Goal: Task Accomplishment & Management: Manage account settings

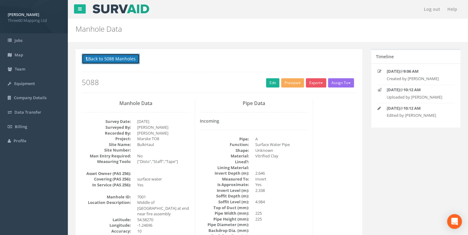
click at [110, 59] on button "Back to 5088 Manholes" at bounding box center [111, 59] width 58 height 10
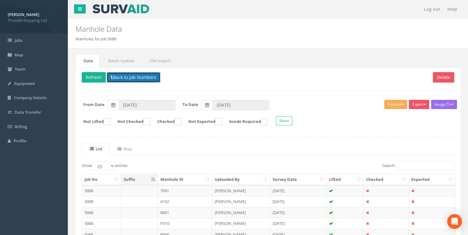
click at [118, 81] on button "Back to Job Numbers" at bounding box center [134, 77] width 54 height 10
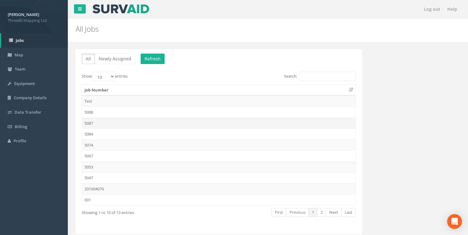
click at [94, 122] on td "5087" at bounding box center [218, 123] width 273 height 11
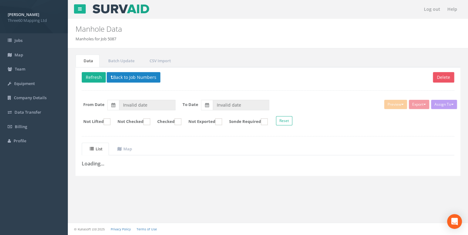
type input "[DATE]"
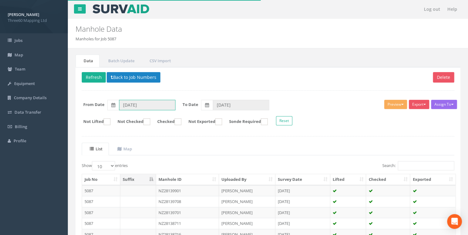
click at [141, 106] on input "[DATE]" at bounding box center [147, 105] width 56 height 10
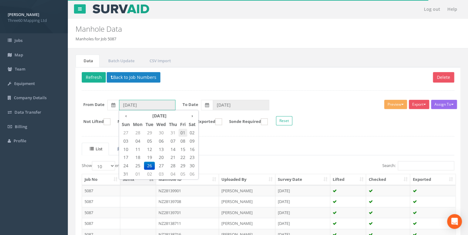
click at [182, 132] on span "01" at bounding box center [182, 133] width 9 height 8
type input "[DATE]"
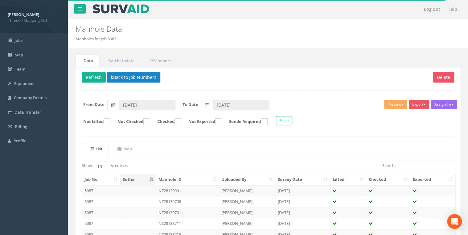
click at [225, 103] on input "[DATE]" at bounding box center [241, 105] width 56 height 10
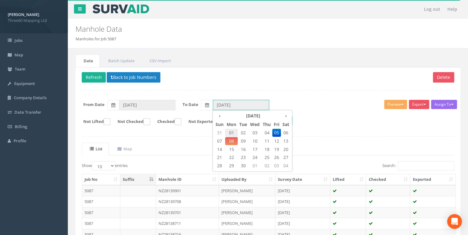
click at [229, 132] on span "01" at bounding box center [231, 133] width 13 height 8
type input "[DATE]"
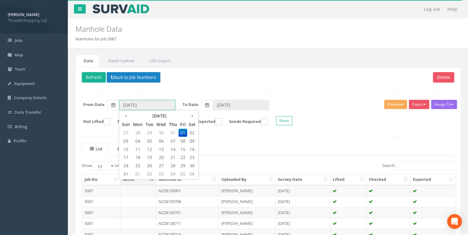
click at [134, 103] on input "[DATE]" at bounding box center [147, 105] width 56 height 10
click at [134, 173] on span "01" at bounding box center [137, 174] width 13 height 8
type input "[DATE]"
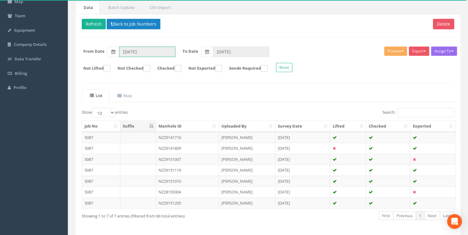
scroll to position [74, 0]
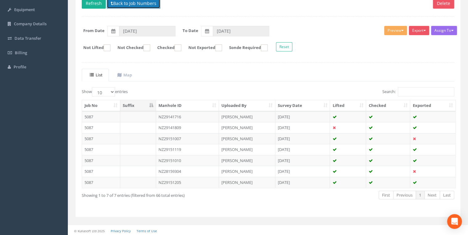
click at [119, 3] on button "Back to Job Numbers" at bounding box center [134, 3] width 54 height 10
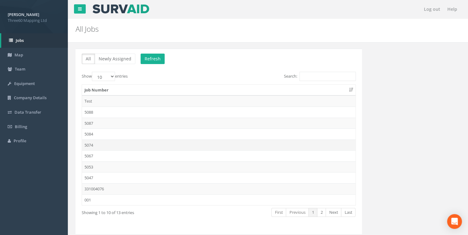
click at [92, 143] on td "5074" at bounding box center [218, 145] width 273 height 11
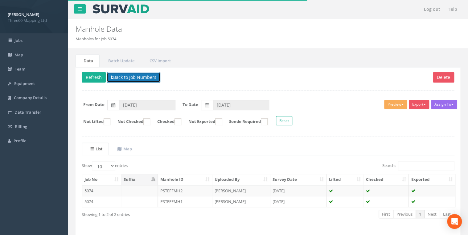
click at [119, 76] on button "Back to Job Numbers" at bounding box center [134, 77] width 54 height 10
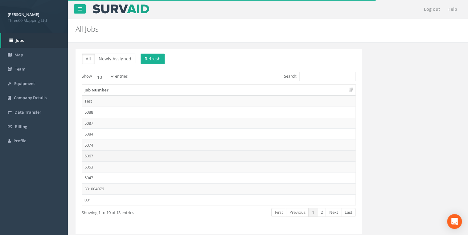
click at [95, 154] on td "5067" at bounding box center [218, 155] width 273 height 11
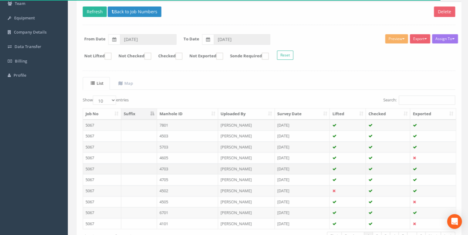
scroll to position [41, 0]
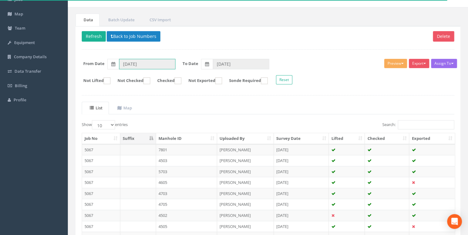
click at [158, 63] on input "[DATE]" at bounding box center [147, 64] width 56 height 10
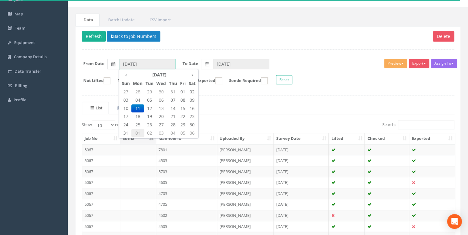
click at [138, 133] on span "01" at bounding box center [137, 133] width 13 height 8
type input "[DATE]"
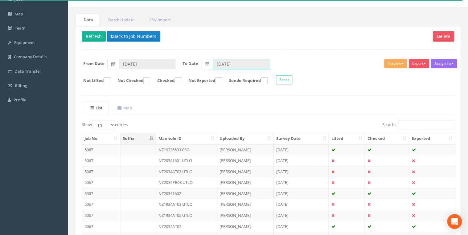
click at [220, 64] on input "[DATE]" at bounding box center [241, 64] width 56 height 10
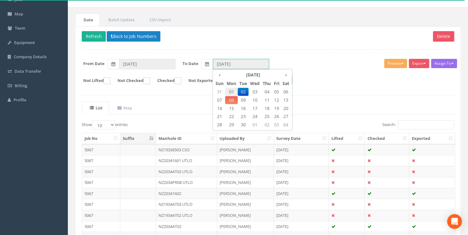
click at [233, 94] on span "01" at bounding box center [231, 92] width 13 height 8
type input "[DATE]"
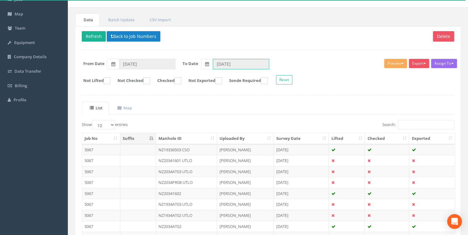
click at [233, 61] on input "[DATE]" at bounding box center [241, 64] width 56 height 10
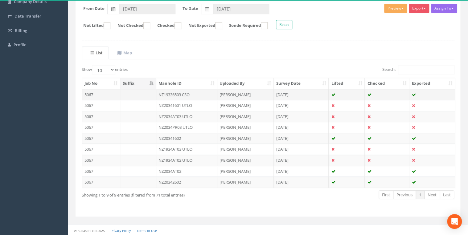
click at [175, 93] on td "NZ19336503 CSO" at bounding box center [186, 94] width 61 height 11
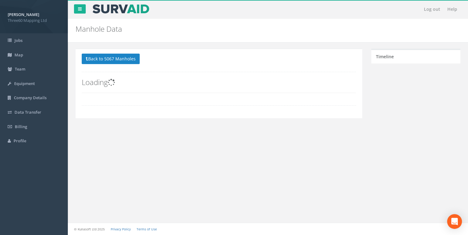
scroll to position [0, 0]
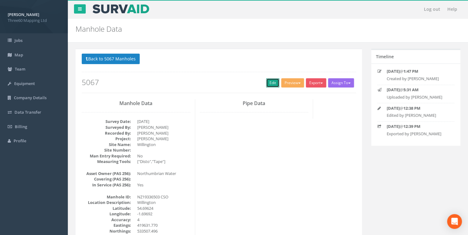
click at [270, 82] on link "Edit" at bounding box center [272, 82] width 13 height 9
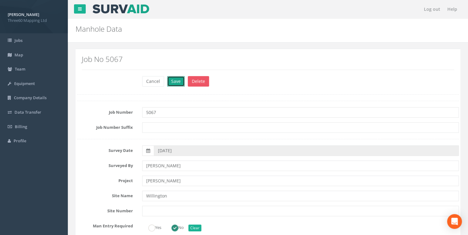
click at [176, 82] on button "Save" at bounding box center [176, 81] width 18 height 10
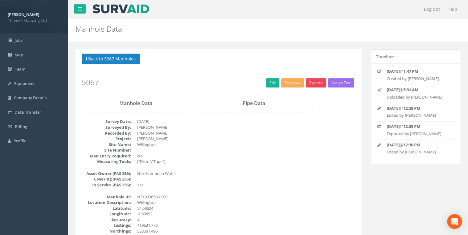
click at [308, 84] on button "Export" at bounding box center [316, 82] width 20 height 9
click at [299, 95] on link "360 Manhole" at bounding box center [303, 96] width 47 height 10
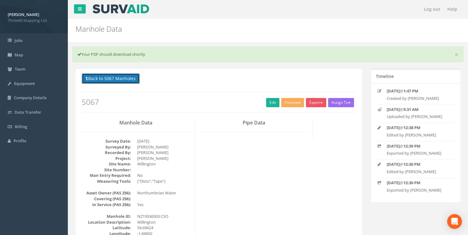
click at [119, 82] on button "Back to 5067 Manholes" at bounding box center [111, 78] width 58 height 10
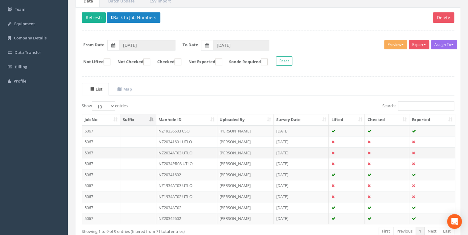
scroll to position [96, 0]
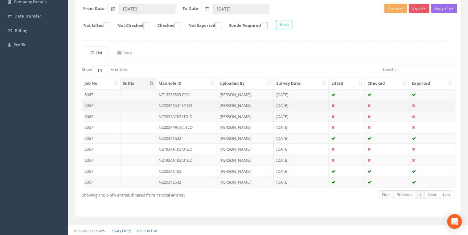
click at [193, 105] on td "NZ20341601 UTLO" at bounding box center [186, 105] width 61 height 11
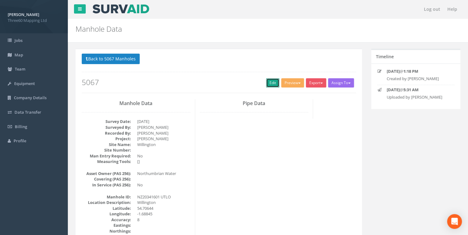
click at [269, 79] on link "Edit" at bounding box center [272, 82] width 13 height 9
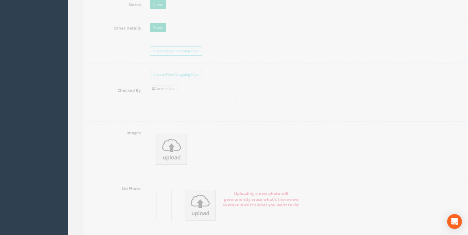
scroll to position [1018, 0]
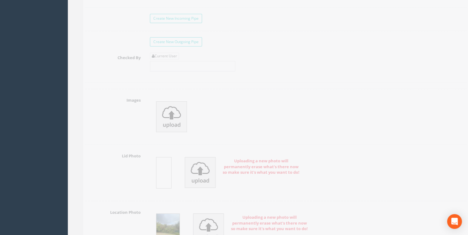
click at [165, 56] on div "Current User" at bounding box center [184, 62] width 85 height 19
click at [164, 53] on link "Current User" at bounding box center [156, 56] width 29 height 7
type input "[PERSON_NAME]"
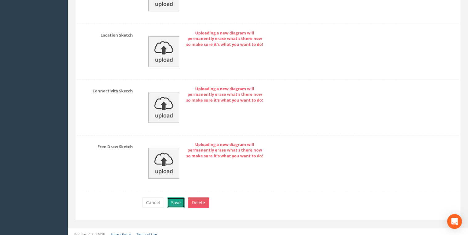
click at [174, 182] on button "Save" at bounding box center [176, 202] width 18 height 10
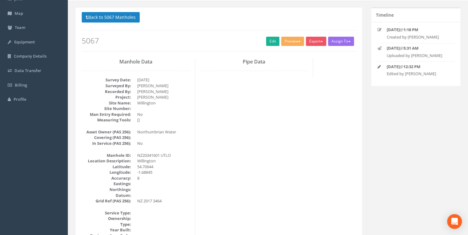
scroll to position [0, 0]
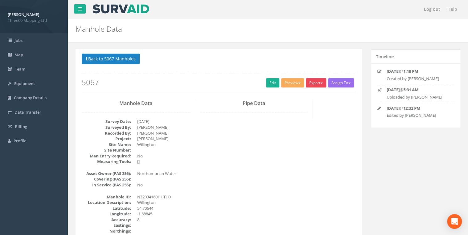
click at [319, 81] on button "Export" at bounding box center [316, 82] width 20 height 9
click at [296, 96] on link "360 Manhole" at bounding box center [303, 96] width 47 height 10
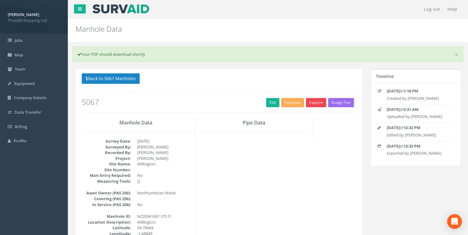
click at [314, 101] on button "Export" at bounding box center [316, 102] width 20 height 9
click at [297, 112] on link "360 Manhole" at bounding box center [303, 116] width 47 height 10
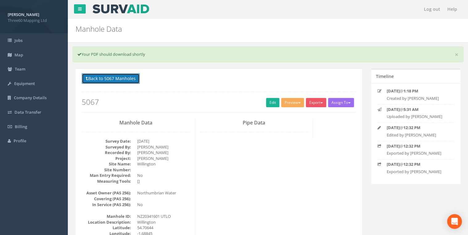
click at [123, 76] on button "Back to 5067 Manholes" at bounding box center [111, 78] width 58 height 10
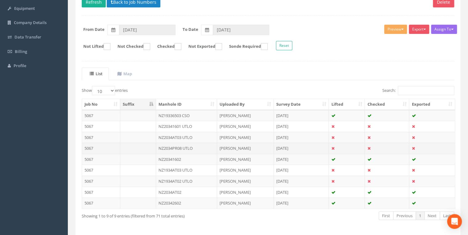
scroll to position [96, 0]
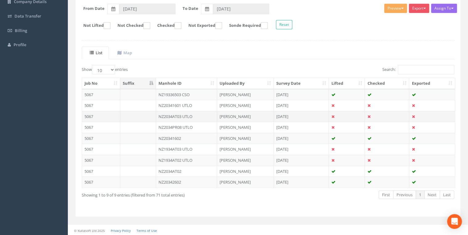
click at [196, 115] on td "NZ2034AT03 UTLO" at bounding box center [186, 116] width 61 height 11
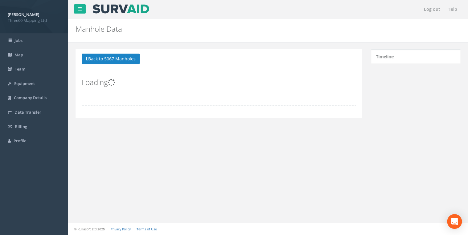
scroll to position [0, 0]
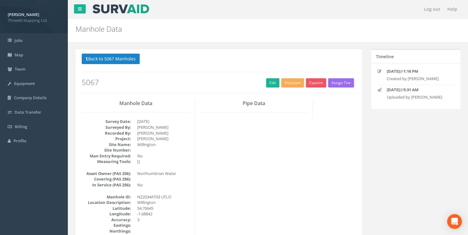
click at [273, 88] on div "Back to 5067 Manholes Back to Map Assign To No Companies Added Export 360 Manho…" at bounding box center [219, 73] width 274 height 39
click at [273, 85] on link "Edit" at bounding box center [272, 82] width 13 height 9
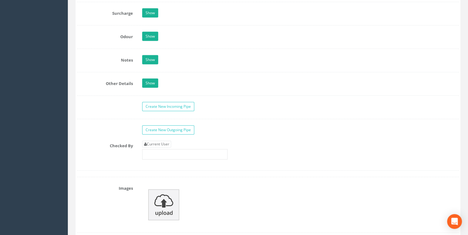
scroll to position [1018, 0]
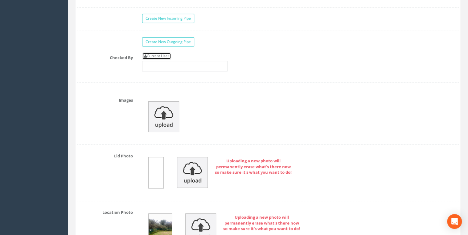
click at [157, 56] on link "Current User" at bounding box center [156, 56] width 29 height 7
type input "[PERSON_NAME]"
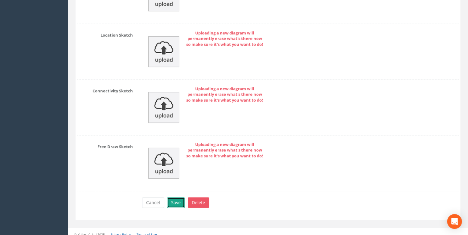
click at [176, 182] on button "Save" at bounding box center [176, 202] width 18 height 10
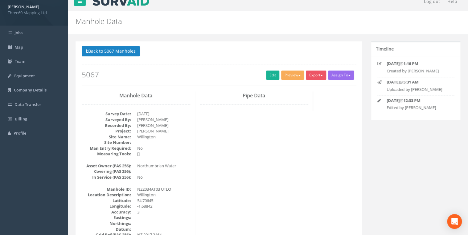
scroll to position [0, 0]
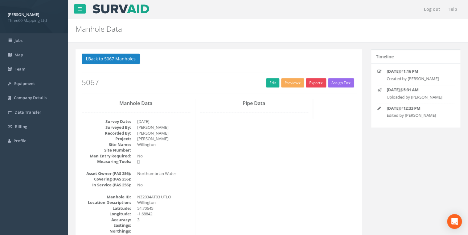
click at [313, 79] on button "Export" at bounding box center [316, 82] width 20 height 9
click at [301, 95] on link "360 Manhole" at bounding box center [303, 96] width 47 height 10
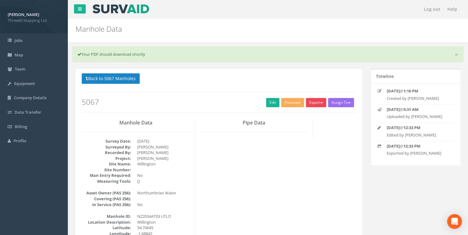
click at [320, 102] on span "button" at bounding box center [321, 102] width 2 height 1
click at [294, 113] on link "360 Manhole" at bounding box center [303, 116] width 47 height 10
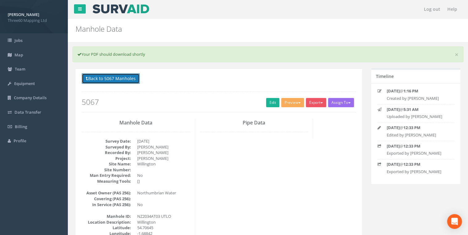
click at [117, 82] on button "Back to 5067 Manholes" at bounding box center [111, 78] width 58 height 10
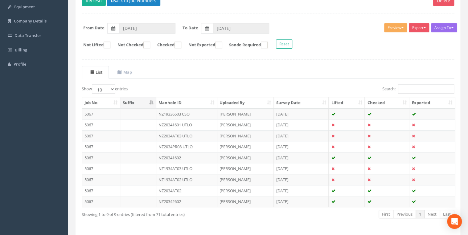
scroll to position [96, 0]
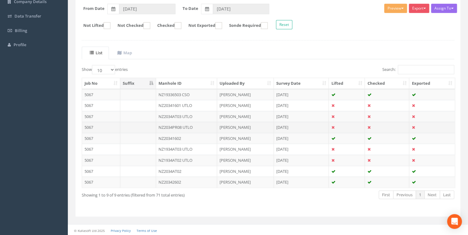
click at [188, 124] on td "NZ2034PR08 UTLO" at bounding box center [186, 127] width 61 height 11
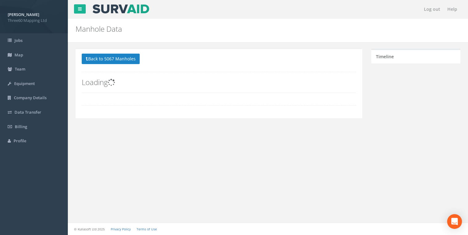
scroll to position [0, 0]
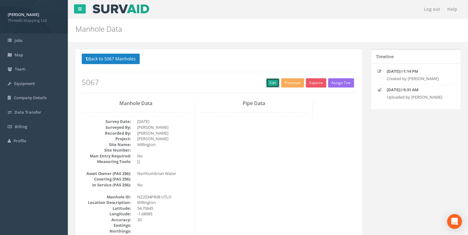
click at [267, 85] on link "Edit" at bounding box center [272, 82] width 13 height 9
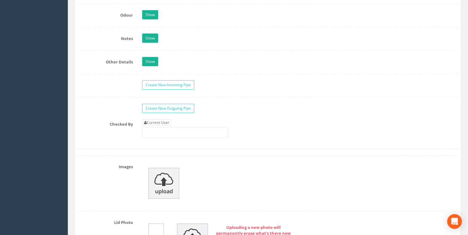
scroll to position [1018, 0]
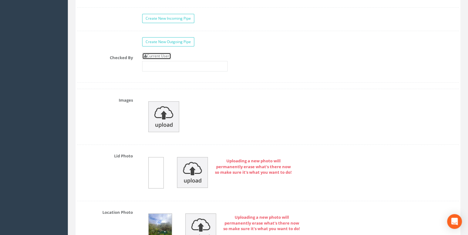
click at [168, 53] on link "Current User" at bounding box center [156, 56] width 29 height 7
type input "[PERSON_NAME]"
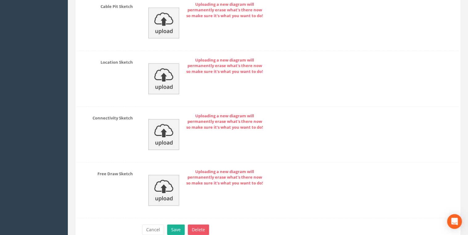
scroll to position [2031, 0]
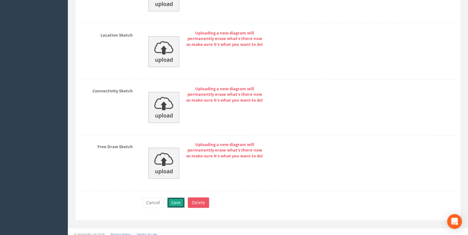
click at [172, 182] on button "Save" at bounding box center [176, 202] width 18 height 10
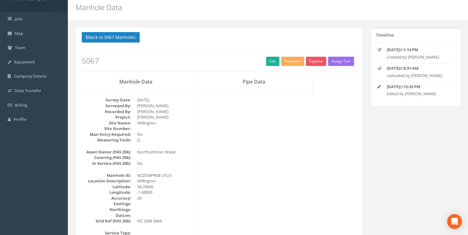
scroll to position [0, 0]
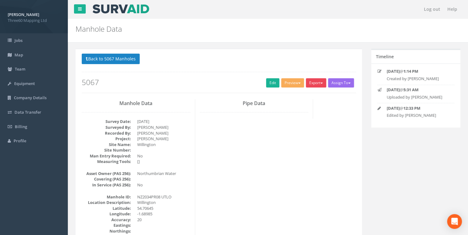
click at [309, 86] on button "Export" at bounding box center [316, 82] width 20 height 9
click at [302, 96] on link "360 Manhole" at bounding box center [303, 96] width 47 height 10
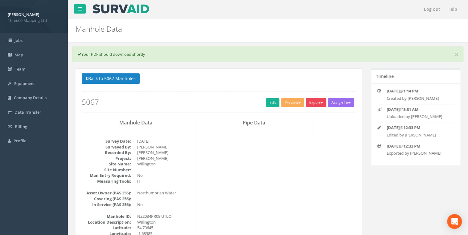
click at [310, 103] on button "Export" at bounding box center [316, 102] width 20 height 9
click at [297, 111] on link "360 Manhole" at bounding box center [303, 116] width 47 height 10
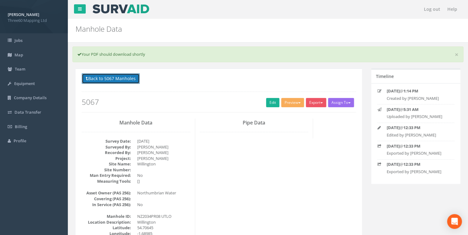
click at [132, 76] on button "Back to 5067 Manholes" at bounding box center [111, 78] width 58 height 10
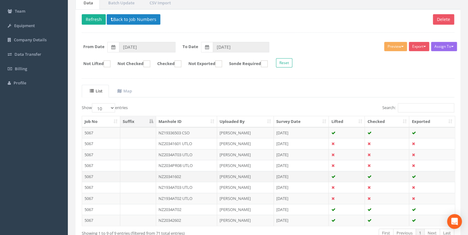
scroll to position [96, 0]
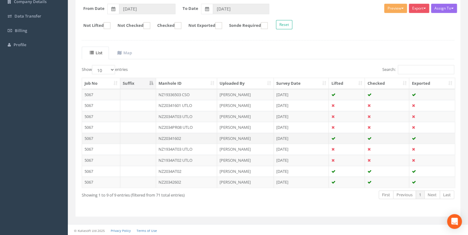
click at [178, 134] on td "NZ20341602" at bounding box center [186, 138] width 61 height 11
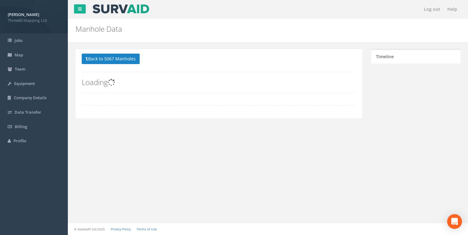
scroll to position [0, 0]
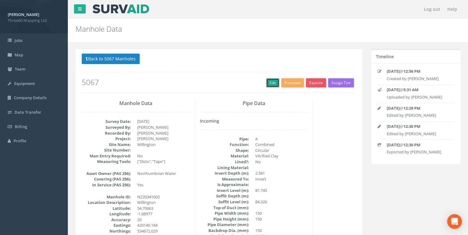
click at [266, 83] on link "Edit" at bounding box center [272, 82] width 13 height 9
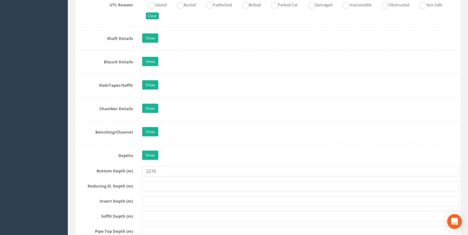
scroll to position [591, 0]
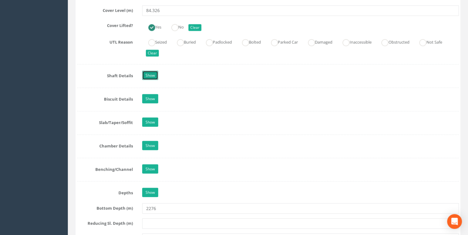
click at [153, 77] on link "Show" at bounding box center [150, 75] width 16 height 9
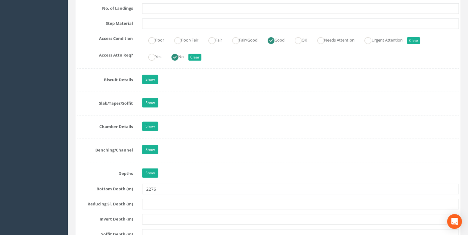
scroll to position [887, 0]
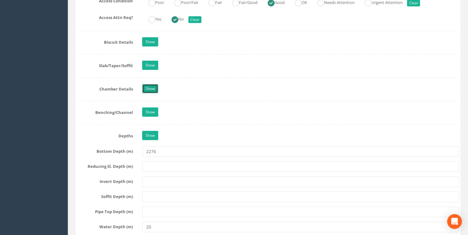
click at [153, 88] on link "Show" at bounding box center [150, 88] width 16 height 9
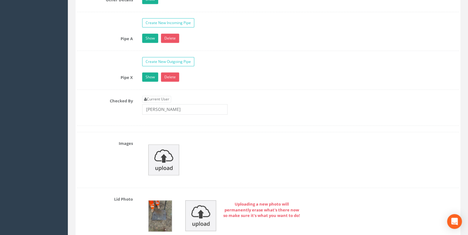
scroll to position [1380, 0]
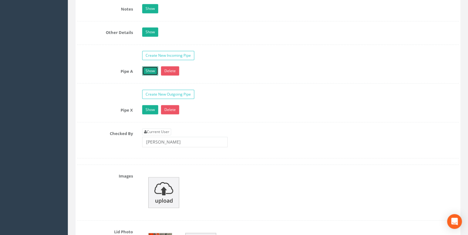
click at [154, 67] on link "Show" at bounding box center [150, 70] width 16 height 9
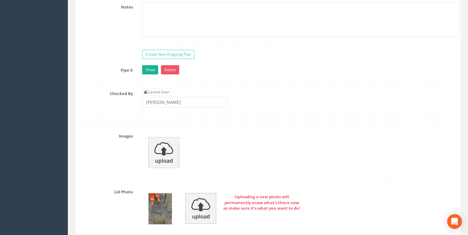
scroll to position [1774, 0]
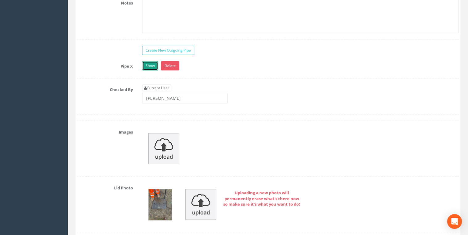
click at [150, 64] on link "Show" at bounding box center [150, 65] width 16 height 9
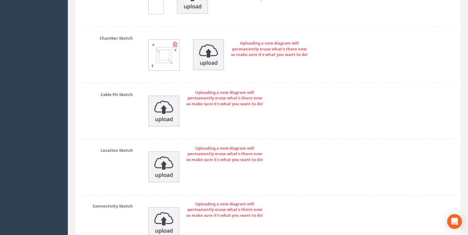
scroll to position [3166, 0]
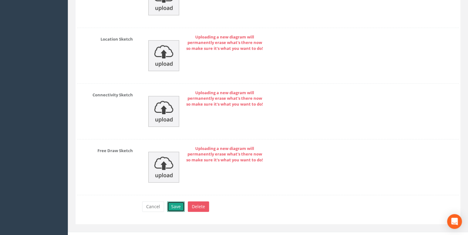
click at [176, 182] on button "Save" at bounding box center [176, 206] width 18 height 10
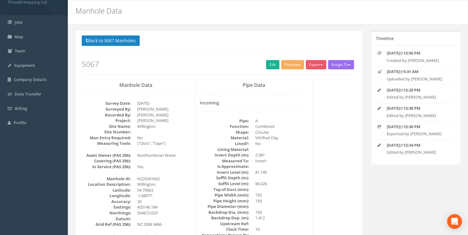
scroll to position [0, 0]
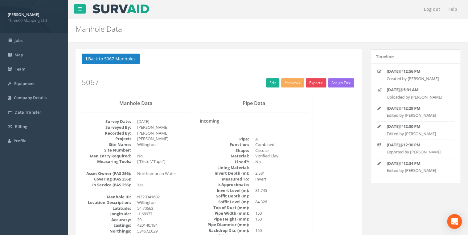
click at [314, 85] on button "Export" at bounding box center [316, 82] width 20 height 9
click at [296, 95] on link "360 Manhole" at bounding box center [303, 96] width 47 height 10
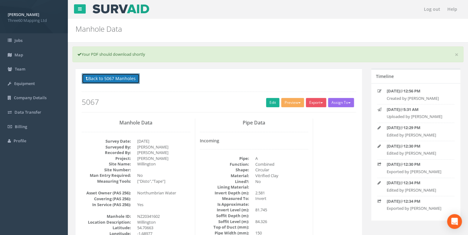
click at [132, 77] on button "Back to 5067 Manholes" at bounding box center [111, 78] width 58 height 10
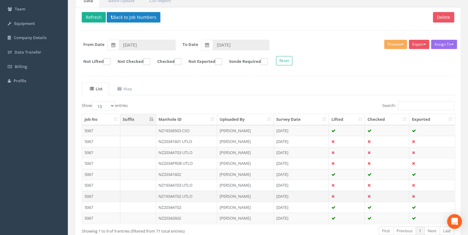
scroll to position [96, 0]
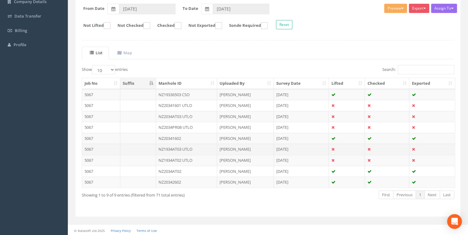
click at [187, 148] on td "NZ1934AT03 UTLO" at bounding box center [186, 149] width 61 height 11
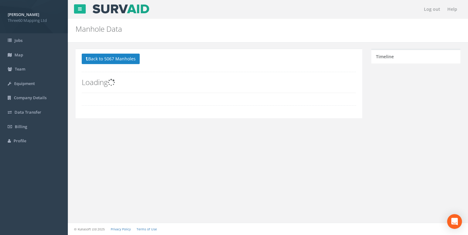
scroll to position [0, 0]
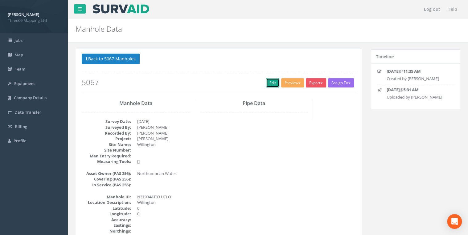
click at [272, 81] on link "Edit" at bounding box center [272, 82] width 13 height 9
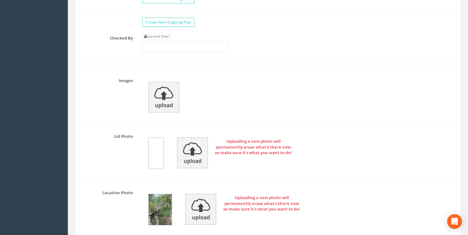
scroll to position [1412, 0]
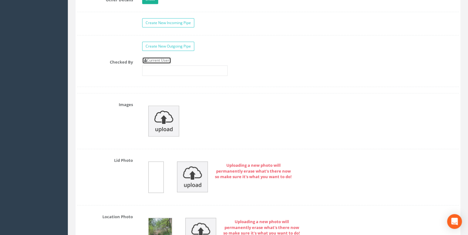
click at [161, 57] on link "Current User" at bounding box center [156, 60] width 29 height 7
type input "[PERSON_NAME]"
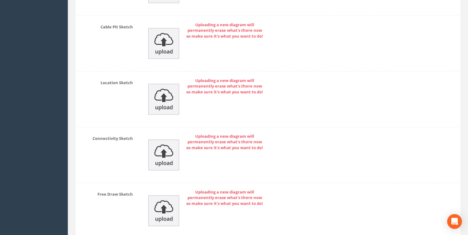
scroll to position [2429, 0]
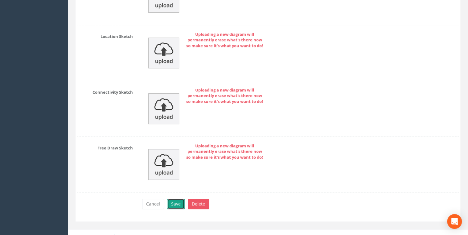
click at [178, 182] on button "Save" at bounding box center [176, 204] width 18 height 10
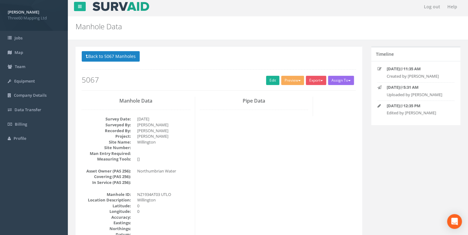
scroll to position [0, 0]
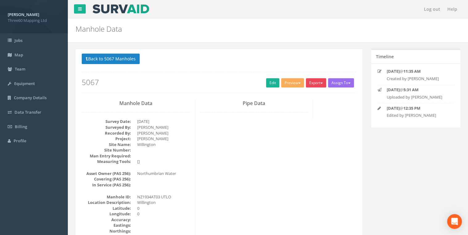
click at [313, 85] on button "Export" at bounding box center [316, 82] width 20 height 9
click at [298, 95] on link "360 Manhole" at bounding box center [303, 96] width 47 height 10
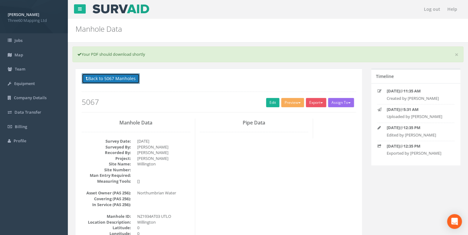
click at [137, 79] on button "Back to 5067 Manholes" at bounding box center [111, 78] width 58 height 10
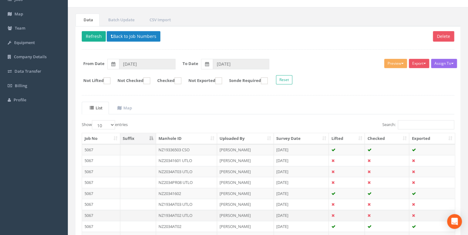
scroll to position [96, 0]
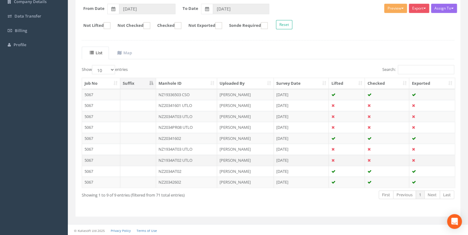
click at [188, 159] on td "NZ1934AT02 UTLO" at bounding box center [186, 160] width 61 height 11
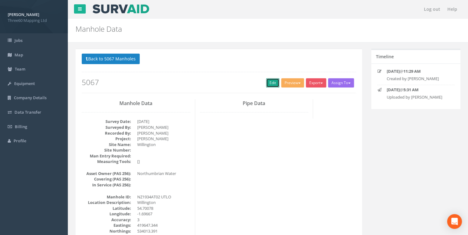
click at [271, 83] on link "Edit" at bounding box center [272, 82] width 13 height 9
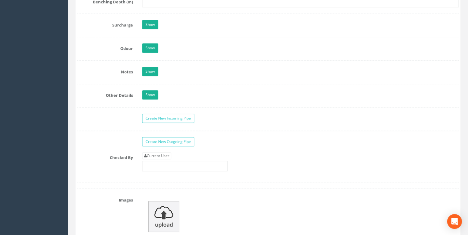
scroll to position [1380, 0]
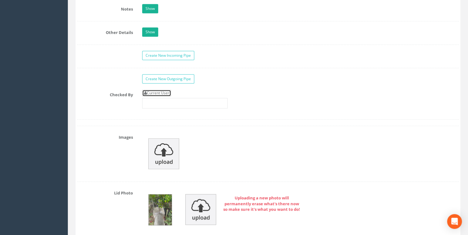
click at [166, 90] on link "Current User" at bounding box center [156, 93] width 29 height 7
type input "[PERSON_NAME]"
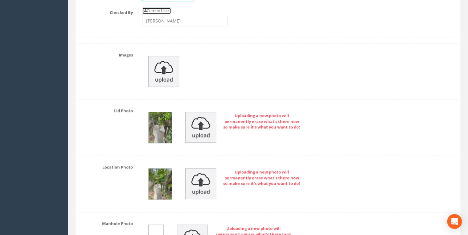
scroll to position [1577, 0]
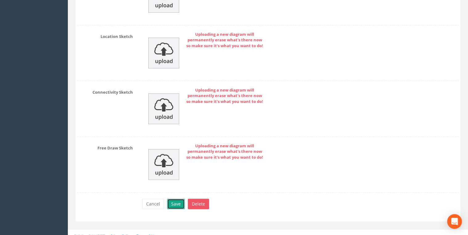
click at [179, 182] on button "Save" at bounding box center [176, 204] width 18 height 10
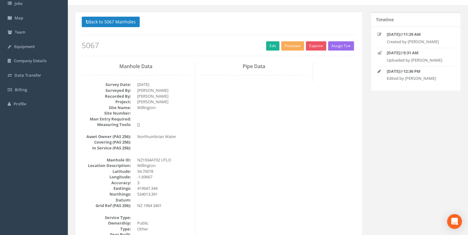
scroll to position [0, 0]
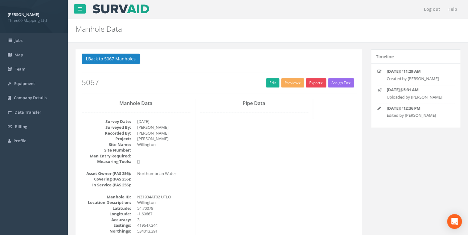
click at [315, 81] on button "Export" at bounding box center [316, 82] width 20 height 9
click at [299, 95] on link "360 Manhole" at bounding box center [303, 96] width 47 height 10
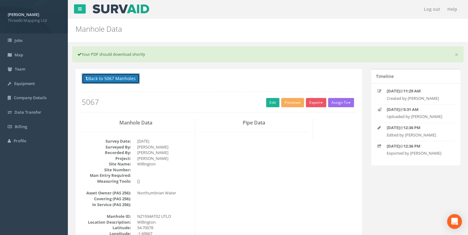
click at [123, 78] on button "Back to 5067 Manholes" at bounding box center [111, 78] width 58 height 10
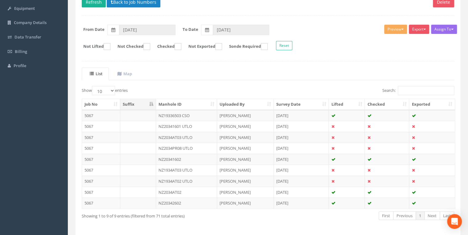
scroll to position [96, 0]
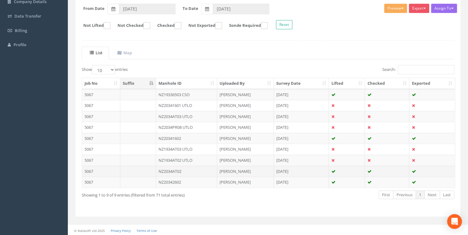
click at [183, 170] on td "NZ2034AT02" at bounding box center [186, 171] width 61 height 11
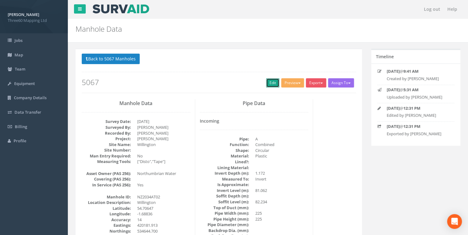
click at [268, 84] on link "Edit" at bounding box center [272, 82] width 13 height 9
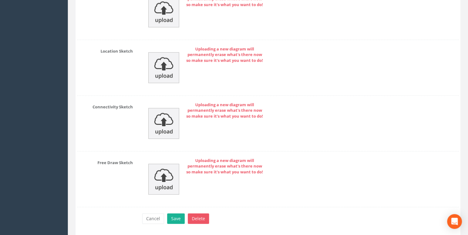
scroll to position [3166, 0]
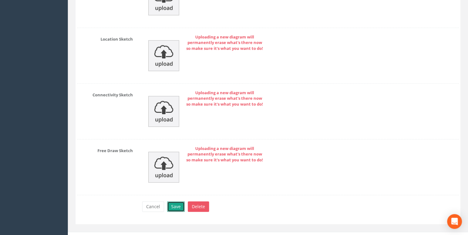
click at [177, 182] on button "Save" at bounding box center [176, 206] width 18 height 10
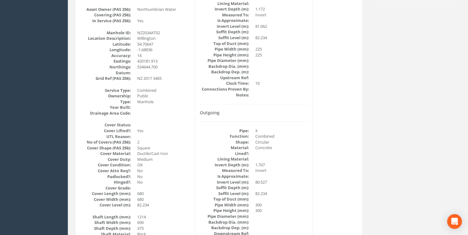
scroll to position [33, 0]
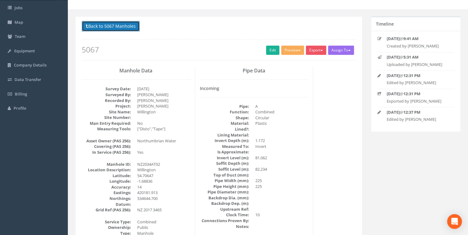
click at [138, 27] on button "Back to 5067 Manholes" at bounding box center [111, 26] width 58 height 10
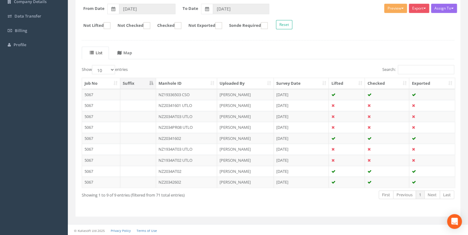
scroll to position [0, 0]
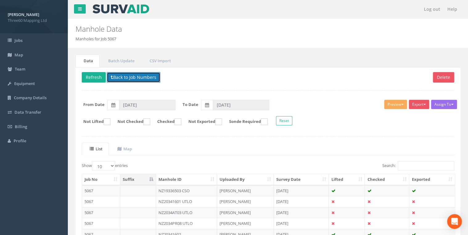
click at [124, 74] on button "Back to Job Numbers" at bounding box center [134, 77] width 54 height 10
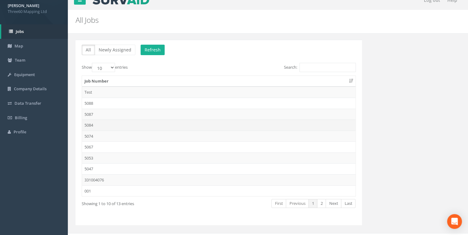
scroll to position [18, 0]
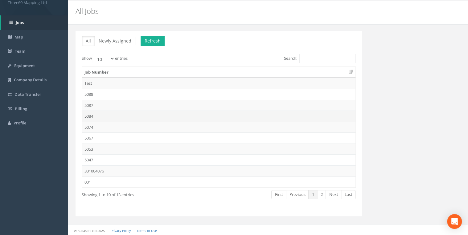
click at [91, 115] on td "5084" at bounding box center [218, 116] width 273 height 11
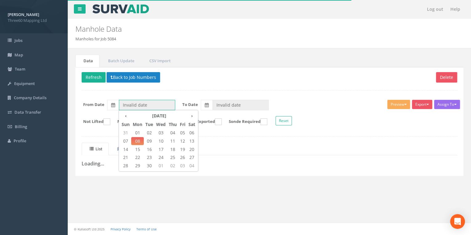
click at [128, 100] on input "Invalid date" at bounding box center [147, 105] width 56 height 10
click at [124, 116] on th "‹" at bounding box center [125, 115] width 11 height 9
click at [150, 147] on span "12" at bounding box center [149, 149] width 11 height 8
type input "[DATE]"
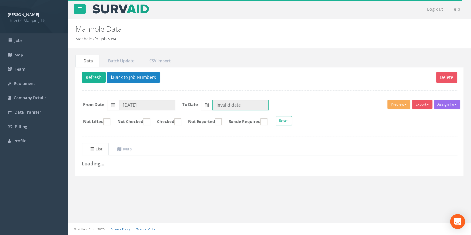
click at [217, 105] on input "Invalid date" at bounding box center [241, 105] width 56 height 10
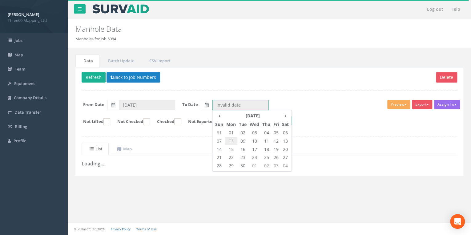
click at [233, 141] on span "08" at bounding box center [231, 141] width 13 height 8
type input "[DATE]"
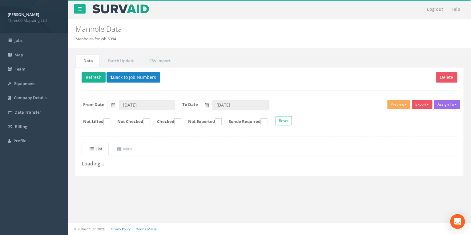
click at [173, 133] on div "Delete Refresh Back to Job Numbers Assign To No Companies Added Export 360 Manh…" at bounding box center [269, 121] width 388 height 109
click at [94, 76] on button "Refresh" at bounding box center [94, 77] width 24 height 10
click at [145, 76] on button "Back to Job Numbers" at bounding box center [138, 77] width 54 height 10
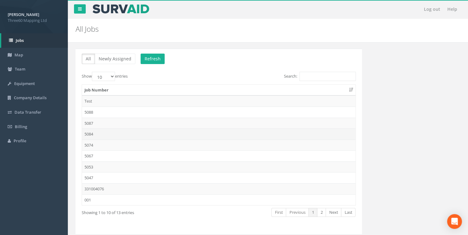
click at [95, 133] on td "5084" at bounding box center [218, 133] width 273 height 11
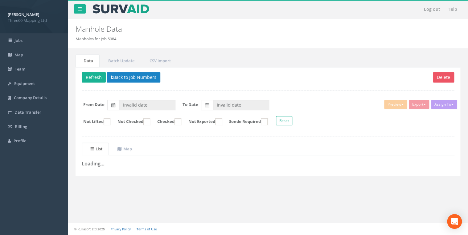
type input "[DATE]"
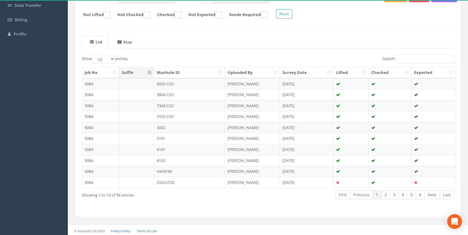
scroll to position [74, 0]
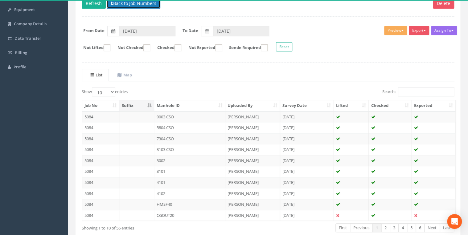
click at [116, 7] on button "Back to Job Numbers" at bounding box center [134, 3] width 54 height 10
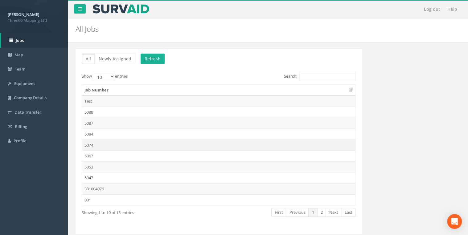
click at [85, 142] on td "5074" at bounding box center [218, 145] width 273 height 11
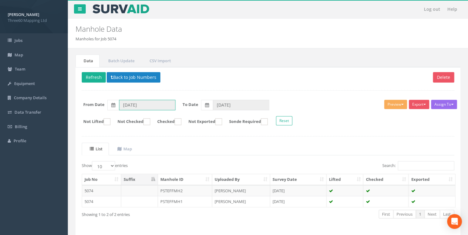
click at [123, 105] on input "[DATE]" at bounding box center [147, 105] width 56 height 10
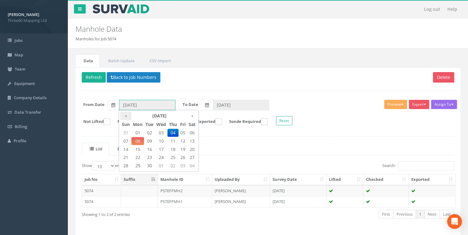
click at [122, 113] on th "‹" at bounding box center [125, 115] width 11 height 9
click at [138, 149] on span "11" at bounding box center [137, 149] width 13 height 8
type input "[DATE]"
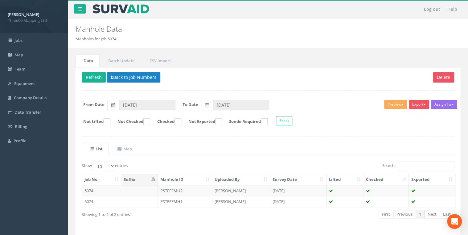
click at [171, 139] on div "Delete Refresh Back to Job Numbers Assign To No Companies Added Export 360 Manh…" at bounding box center [267, 151] width 384 height 169
click at [119, 76] on button "Back to Job Numbers" at bounding box center [134, 77] width 54 height 10
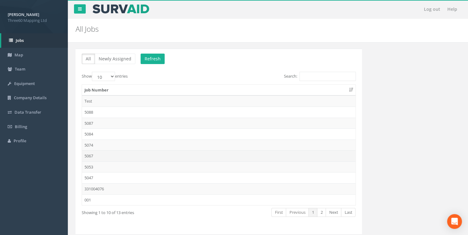
click at [87, 153] on td "5067" at bounding box center [218, 155] width 273 height 11
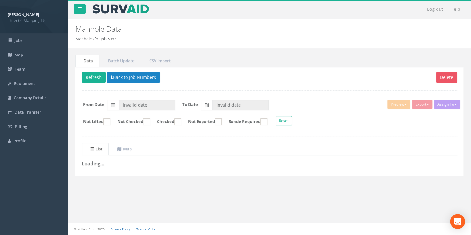
type input "[DATE]"
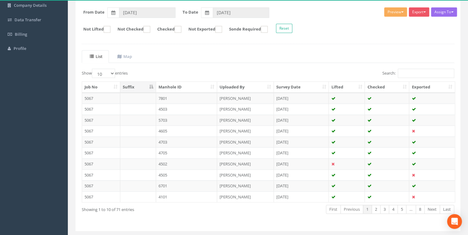
scroll to position [107, 0]
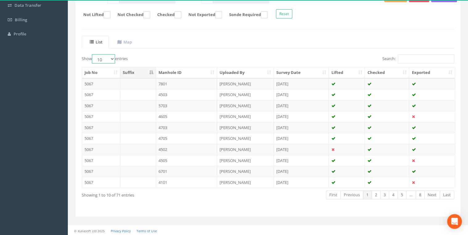
click at [112, 58] on select "10 25 50 100" at bounding box center [103, 58] width 23 height 9
select select "100"
click at [93, 54] on select "10 25 50 100" at bounding box center [103, 58] width 23 height 9
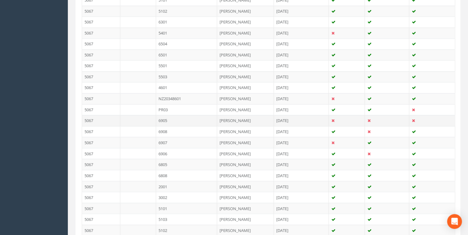
scroll to position [574, 0]
click at [171, 52] on td "6905" at bounding box center [186, 54] width 61 height 11
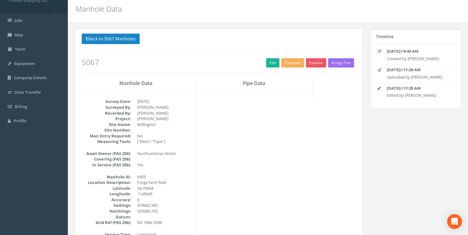
scroll to position [0, 0]
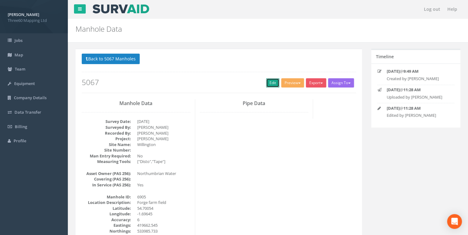
click at [270, 83] on link "Edit" at bounding box center [272, 82] width 13 height 9
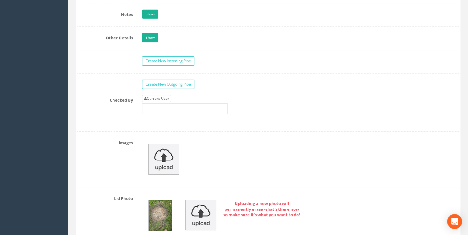
scroll to position [1051, 0]
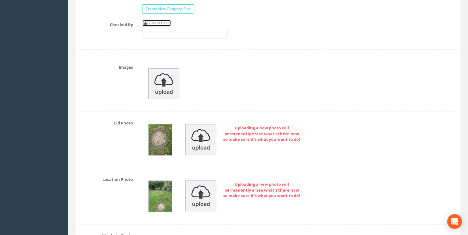
click at [171, 21] on link "Current User" at bounding box center [156, 23] width 29 height 7
type input "[PERSON_NAME]"
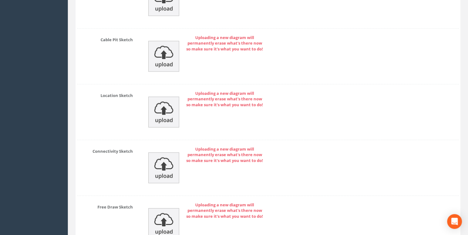
scroll to position [2031, 0]
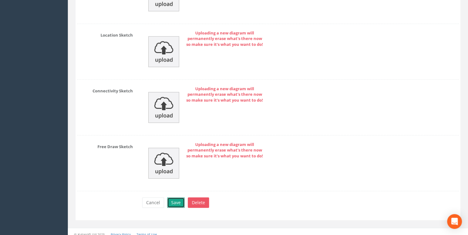
click at [177, 182] on button "Save" at bounding box center [176, 202] width 18 height 10
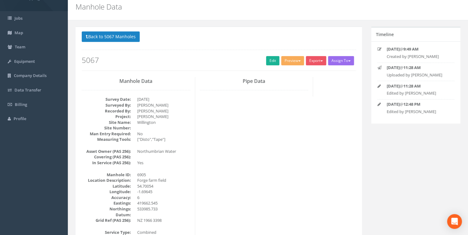
scroll to position [0, 0]
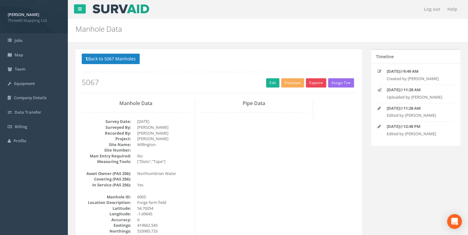
click at [311, 78] on button "Export" at bounding box center [316, 82] width 20 height 9
click at [296, 92] on link "360 Manhole" at bounding box center [303, 96] width 47 height 10
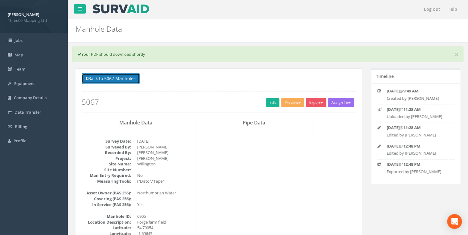
click at [131, 73] on button "Back to 5067 Manholes" at bounding box center [111, 78] width 58 height 10
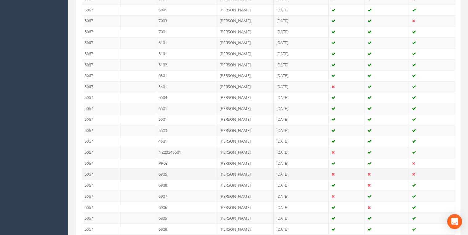
scroll to position [525, 0]
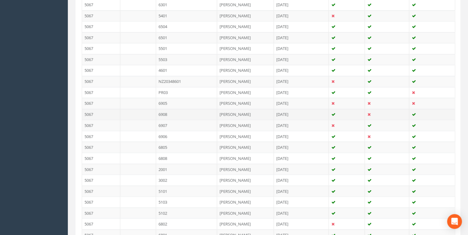
click at [167, 110] on td "6908" at bounding box center [186, 114] width 61 height 11
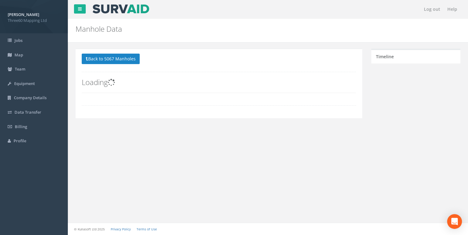
scroll to position [0, 0]
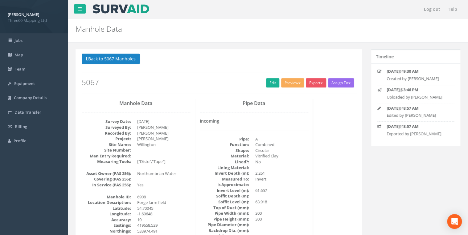
click at [266, 87] on div "Back to 5067 Manholes Back to Map Assign To No Companies Added Export 360 Manho…" at bounding box center [219, 73] width 274 height 39
click at [267, 85] on link "Edit" at bounding box center [272, 82] width 13 height 9
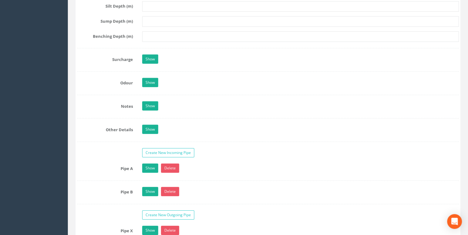
scroll to position [986, 0]
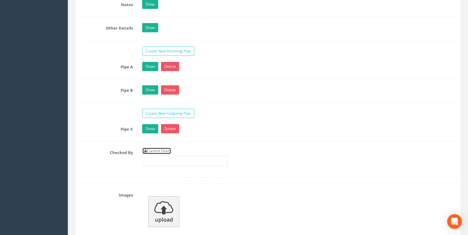
click at [167, 148] on link "Current User" at bounding box center [156, 151] width 29 height 7
type input "[PERSON_NAME]"
click at [150, 63] on link "Show" at bounding box center [150, 66] width 16 height 9
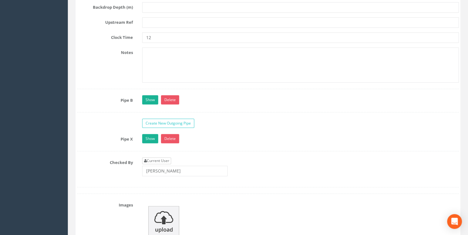
scroll to position [1347, 0]
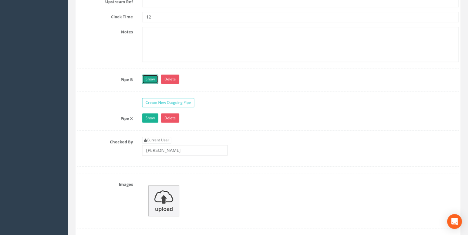
click at [150, 76] on link "Show" at bounding box center [150, 79] width 16 height 9
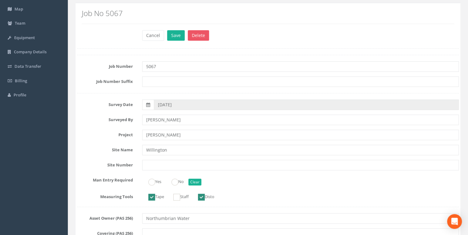
scroll to position [131, 0]
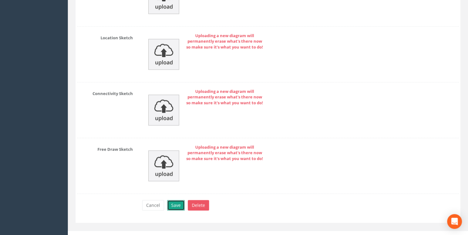
click at [176, 182] on button "Save" at bounding box center [176, 205] width 18 height 10
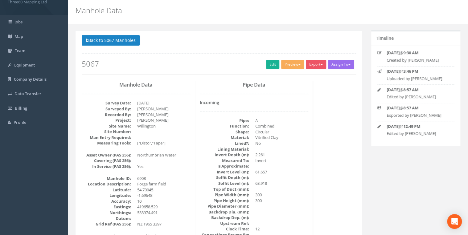
scroll to position [0, 0]
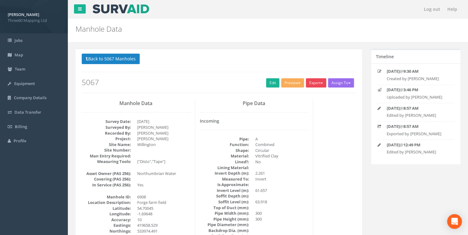
click at [313, 86] on button "Export" at bounding box center [316, 82] width 20 height 9
click at [299, 95] on link "360 Manhole" at bounding box center [303, 96] width 47 height 10
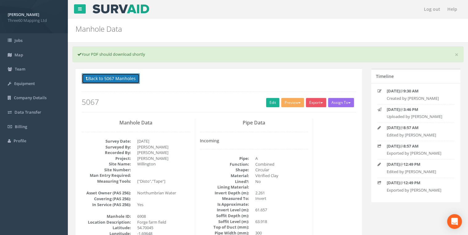
click at [117, 79] on button "Back to 5067 Manholes" at bounding box center [111, 78] width 58 height 10
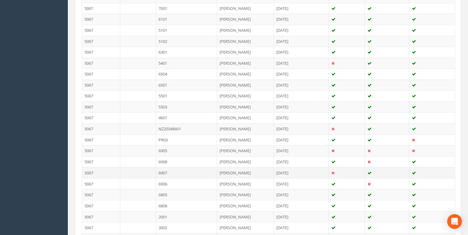
scroll to position [525, 0]
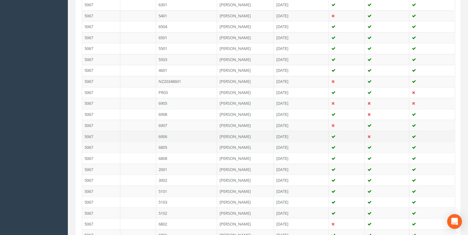
click at [241, 132] on td "[PERSON_NAME]" at bounding box center [245, 136] width 57 height 11
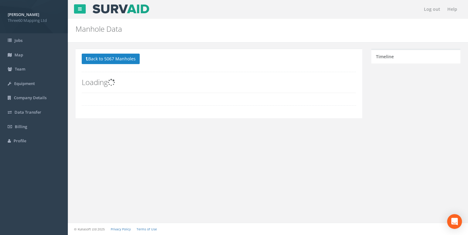
scroll to position [0, 0]
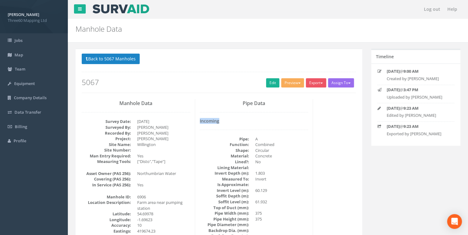
drag, startPoint x: 199, startPoint y: 121, endPoint x: 225, endPoint y: 120, distance: 26.5
drag, startPoint x: 225, startPoint y: 120, endPoint x: 298, endPoint y: 106, distance: 73.5
drag, startPoint x: 250, startPoint y: 103, endPoint x: 240, endPoint y: 103, distance: 10.2
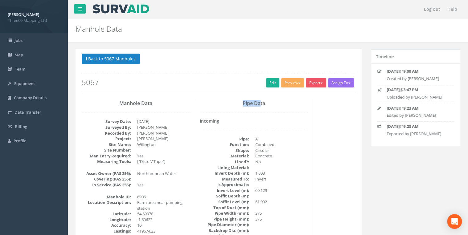
click at [240, 103] on h3 "Pipe Data" at bounding box center [254, 104] width 108 height 6
drag, startPoint x: 158, startPoint y: 103, endPoint x: 121, endPoint y: 105, distance: 37.0
click at [121, 105] on h3 "Manhole Data" at bounding box center [136, 104] width 108 height 6
drag, startPoint x: 200, startPoint y: 120, endPoint x: 223, endPoint y: 121, distance: 23.4
click at [223, 121] on h4 "Incoming" at bounding box center [254, 121] width 108 height 5
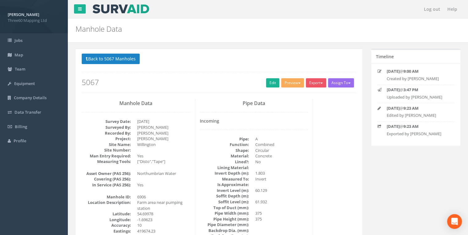
drag, startPoint x: 223, startPoint y: 121, endPoint x: 279, endPoint y: 107, distance: 57.9
drag, startPoint x: 269, startPoint y: 104, endPoint x: 227, endPoint y: 104, distance: 41.9
click at [227, 104] on h3 "Pipe Data" at bounding box center [254, 104] width 108 height 6
click at [217, 120] on h4 "Incoming" at bounding box center [254, 121] width 108 height 5
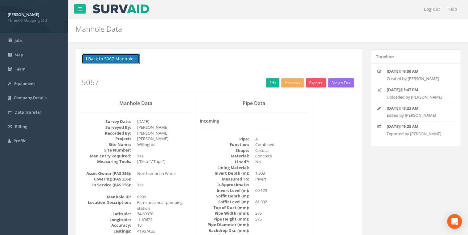
click at [111, 63] on button "Back to 5067 Manholes" at bounding box center [111, 59] width 58 height 10
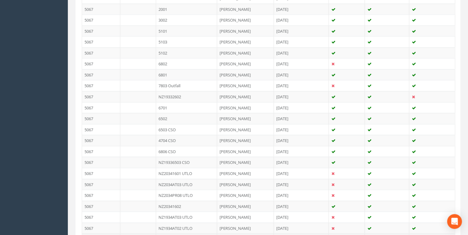
scroll to position [755, 0]
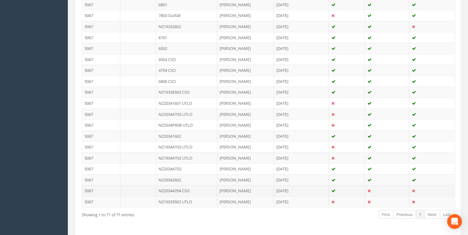
click at [178, 182] on td "NZ20344704 CSO" at bounding box center [186, 190] width 61 height 11
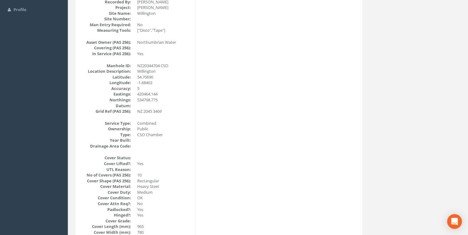
scroll to position [0, 0]
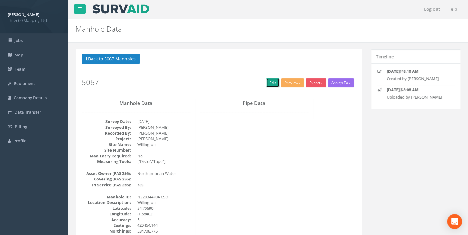
click at [266, 81] on link "Edit" at bounding box center [272, 82] width 13 height 9
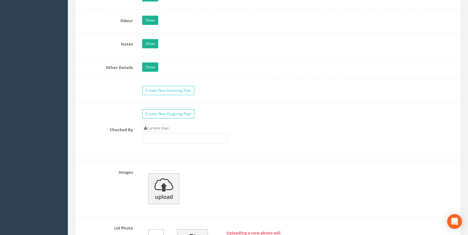
scroll to position [986, 0]
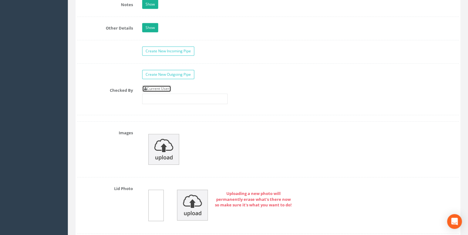
click at [164, 87] on link "Current User" at bounding box center [156, 88] width 29 height 7
type input "[PERSON_NAME]"
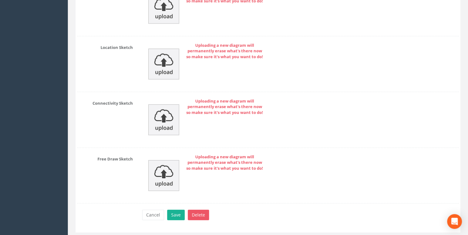
scroll to position [2031, 0]
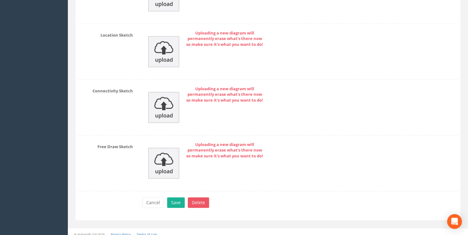
click at [177, 182] on button "Save" at bounding box center [176, 202] width 18 height 10
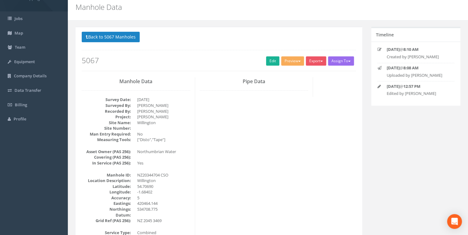
scroll to position [0, 0]
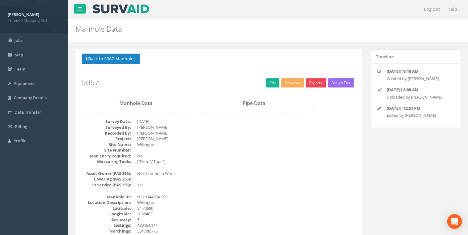
click at [314, 83] on button "Export" at bounding box center [316, 82] width 20 height 9
click at [281, 98] on link "360 Manhole" at bounding box center [303, 96] width 47 height 10
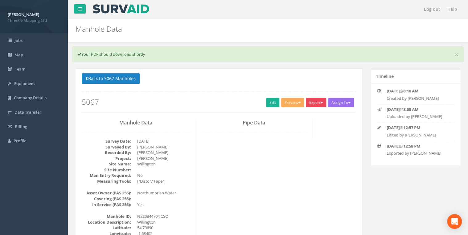
click at [314, 103] on button "Export" at bounding box center [316, 102] width 20 height 9
click at [296, 111] on link "360 Manhole" at bounding box center [303, 116] width 47 height 10
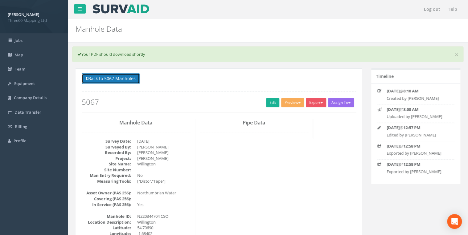
click at [139, 80] on button "Back to 5067 Manholes" at bounding box center [111, 78] width 58 height 10
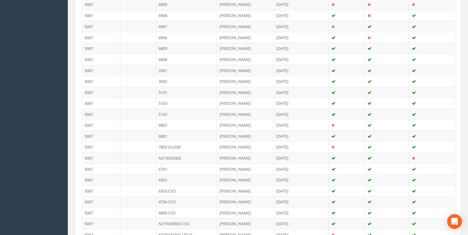
scroll to position [771, 0]
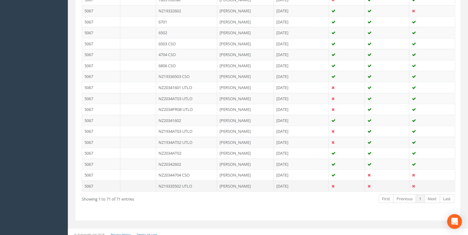
click at [189, 181] on td "NZ19335502 UTLO" at bounding box center [186, 185] width 61 height 11
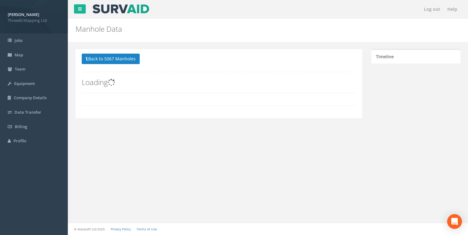
scroll to position [0, 0]
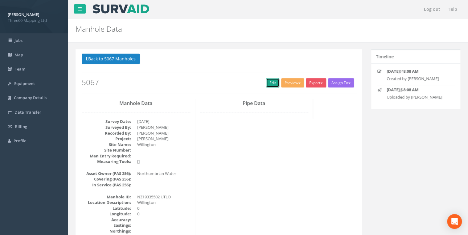
click at [270, 83] on link "Edit" at bounding box center [272, 82] width 13 height 9
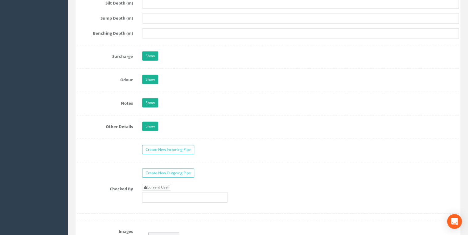
scroll to position [953, 0]
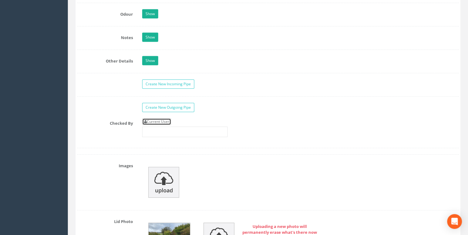
click at [162, 119] on link "Current User" at bounding box center [156, 121] width 29 height 7
type input "[PERSON_NAME]"
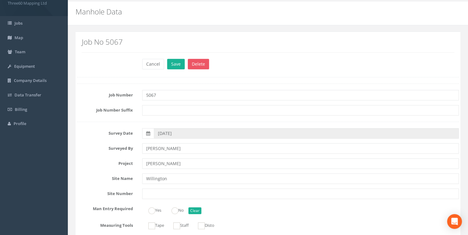
scroll to position [10, 0]
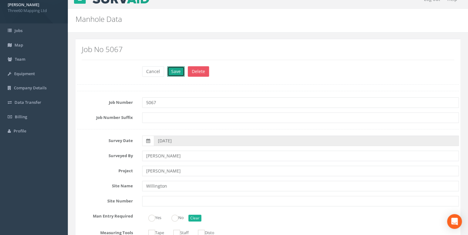
click at [172, 73] on button "Save" at bounding box center [176, 71] width 18 height 10
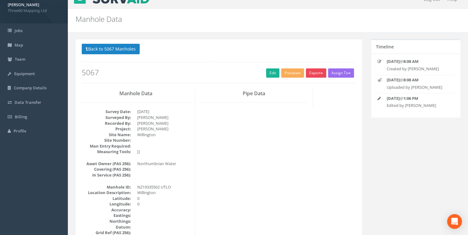
click at [313, 74] on button "Export" at bounding box center [316, 72] width 20 height 9
click at [296, 85] on link "360 Manhole" at bounding box center [303, 86] width 47 height 10
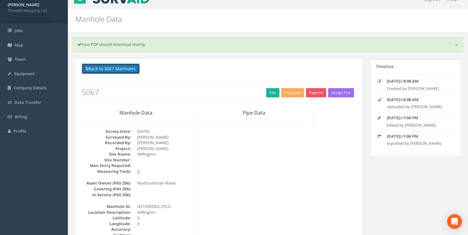
click at [129, 63] on button "Back to 5067 Manholes" at bounding box center [111, 68] width 58 height 10
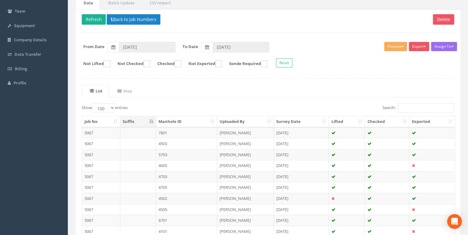
scroll to position [15, 0]
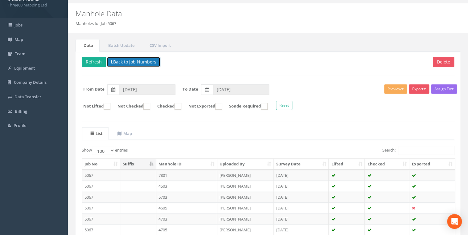
click at [116, 64] on button "Back to Job Numbers" at bounding box center [134, 62] width 54 height 10
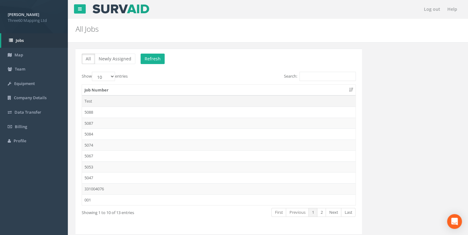
scroll to position [18, 0]
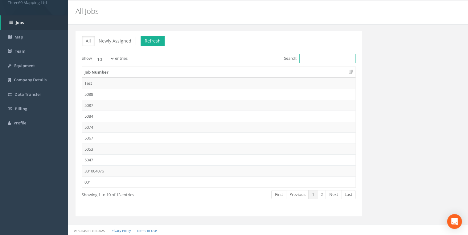
click at [319, 58] on input "Search:" at bounding box center [327, 58] width 56 height 9
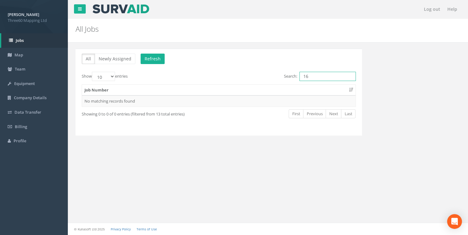
scroll to position [0, 0]
type input "1"
type input "N"
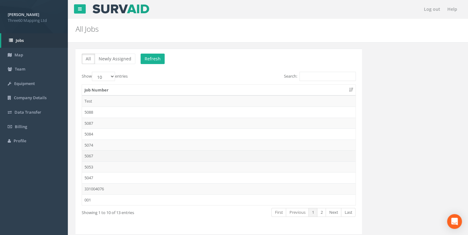
click at [96, 154] on td "5067" at bounding box center [218, 155] width 273 height 11
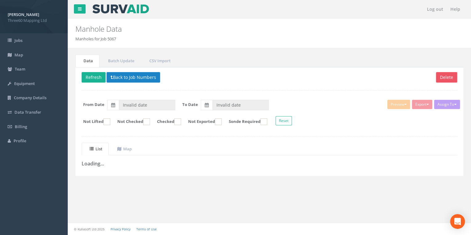
type input "[DATE]"
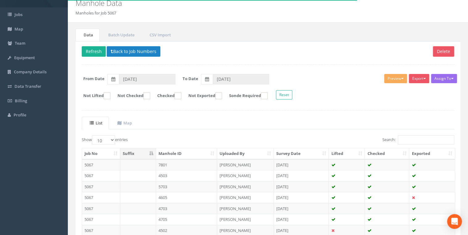
scroll to position [33, 0]
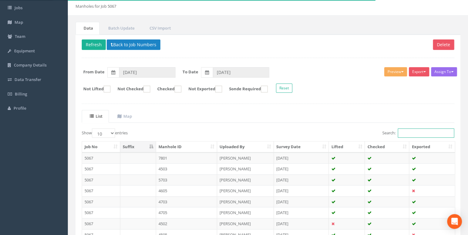
click at [372, 134] on input "Search:" at bounding box center [425, 132] width 56 height 9
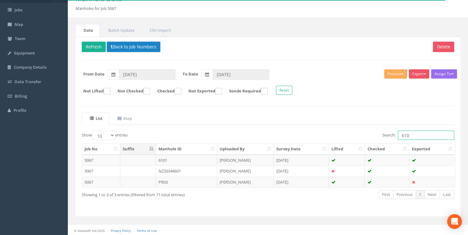
scroll to position [9, 0]
type input "6"
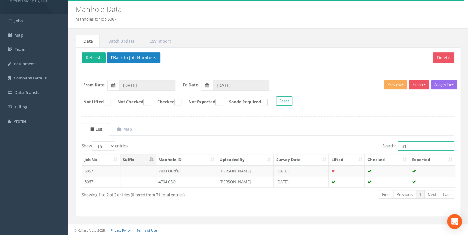
type input "3"
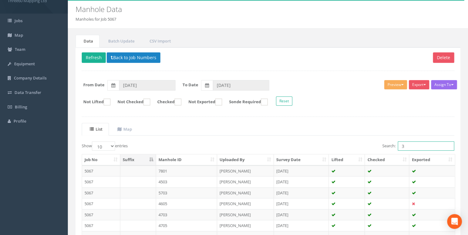
scroll to position [33, 0]
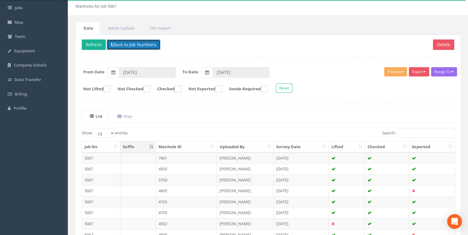
click at [136, 44] on button "Back to Job Numbers" at bounding box center [134, 44] width 54 height 10
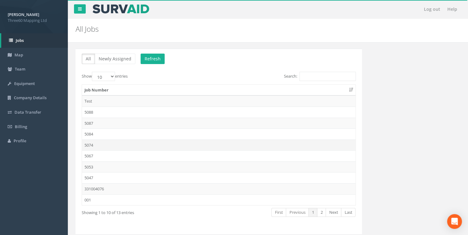
click at [89, 145] on td "5074" at bounding box center [218, 145] width 273 height 11
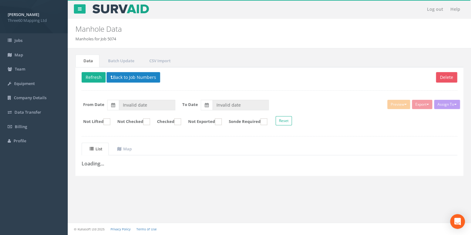
type input "[DATE]"
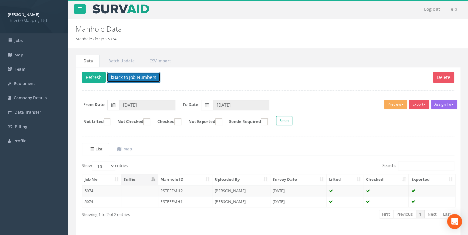
click at [114, 76] on button "Back to Job Numbers" at bounding box center [134, 77] width 54 height 10
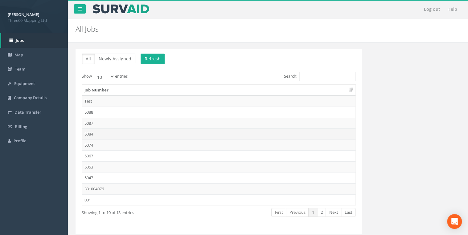
click at [92, 134] on td "5084" at bounding box center [218, 133] width 273 height 11
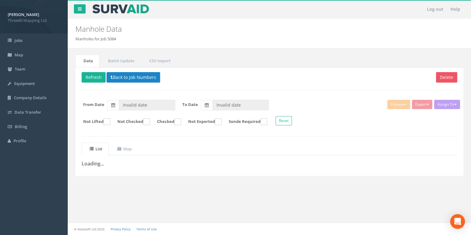
type input "[DATE]"
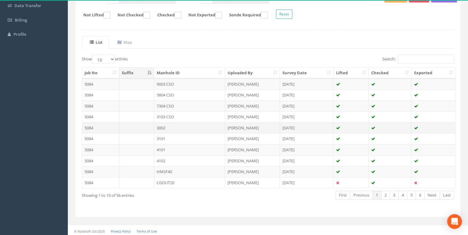
scroll to position [107, 0]
click at [111, 59] on select "10 25 50 100" at bounding box center [103, 58] width 23 height 9
select select "100"
click at [93, 54] on select "10 25 50 100" at bounding box center [103, 58] width 23 height 9
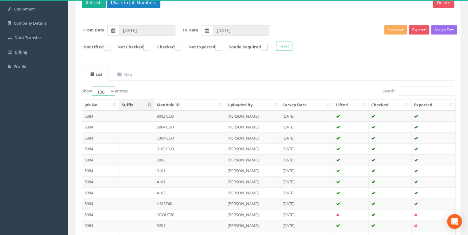
scroll to position [49, 0]
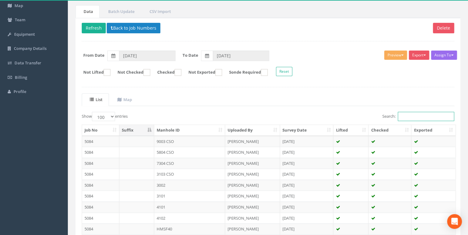
click at [372, 115] on input "Search:" at bounding box center [425, 116] width 56 height 9
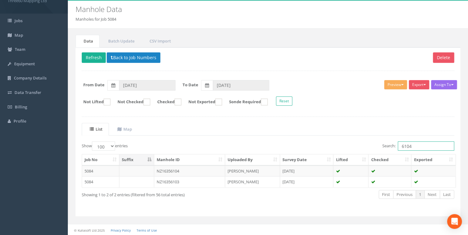
scroll to position [9, 0]
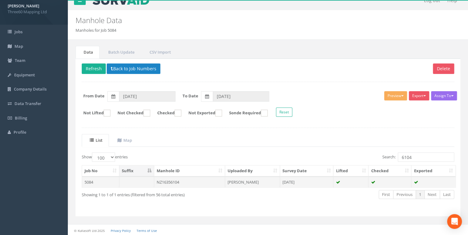
click at [171, 179] on td "NZ16356104" at bounding box center [189, 181] width 71 height 11
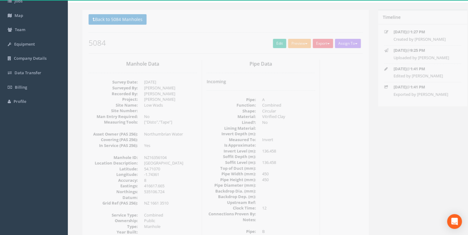
scroll to position [33, 0]
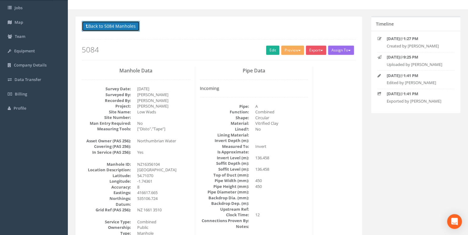
click at [131, 25] on button "Back to 5084 Manholes" at bounding box center [111, 26] width 58 height 10
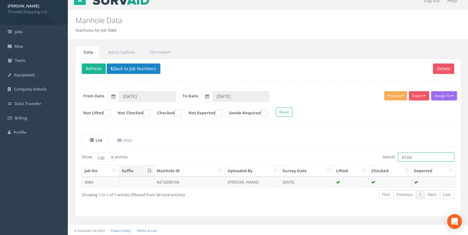
drag, startPoint x: 399, startPoint y: 157, endPoint x: 344, endPoint y: 157, distance: 55.4
click at [344, 157] on div "Search: 6104" at bounding box center [362, 157] width 181 height 11
type input "3"
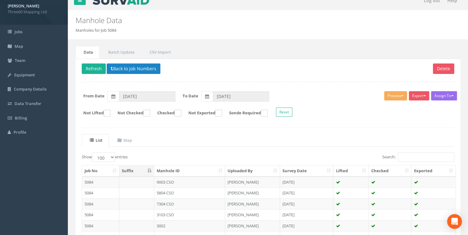
click at [190, 138] on ul "List Map" at bounding box center [268, 140] width 372 height 13
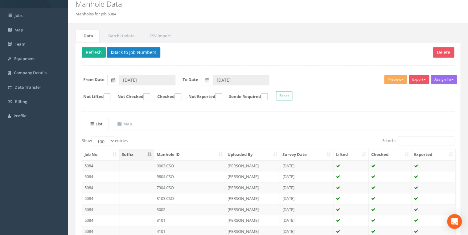
scroll to position [0, 0]
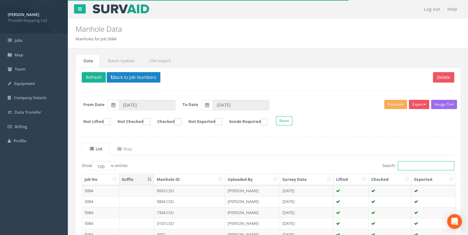
click at [372, 164] on input "Search:" at bounding box center [425, 165] width 56 height 9
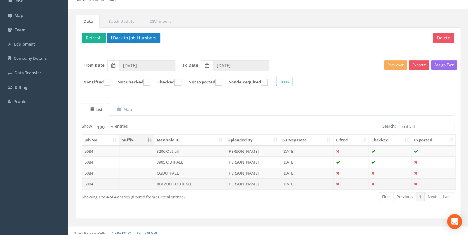
scroll to position [42, 0]
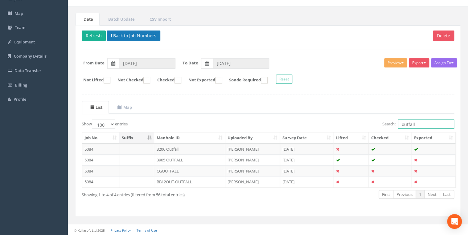
type input "outfall"
click at [119, 33] on button "Back to Job Numbers" at bounding box center [134, 35] width 54 height 10
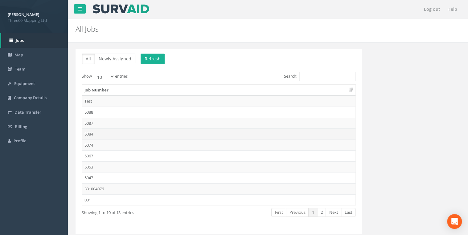
click at [92, 134] on td "5084" at bounding box center [218, 133] width 273 height 11
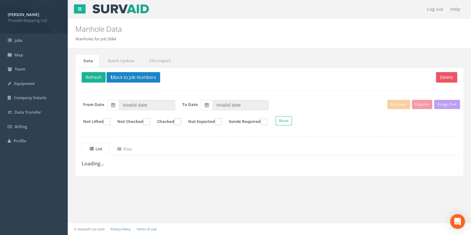
type input "[DATE]"
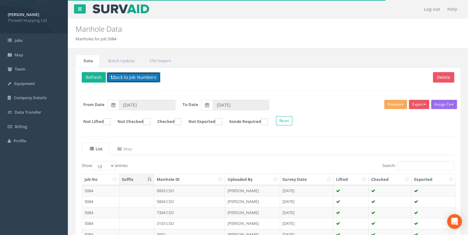
click at [122, 79] on button "Back to Job Numbers" at bounding box center [134, 77] width 54 height 10
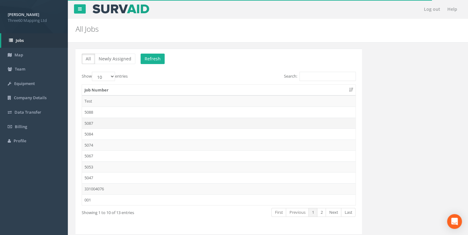
click at [90, 121] on td "5087" at bounding box center [218, 123] width 273 height 11
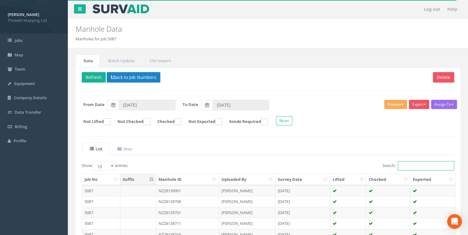
click at [372, 163] on input "Search:" at bounding box center [425, 165] width 56 height 9
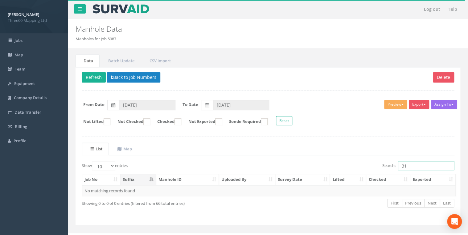
type input "3"
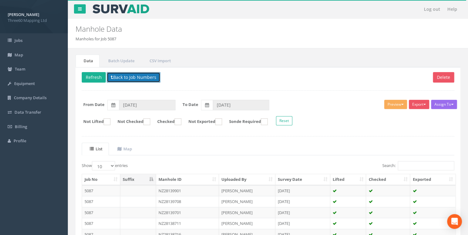
click at [139, 77] on button "Back to Job Numbers" at bounding box center [134, 77] width 54 height 10
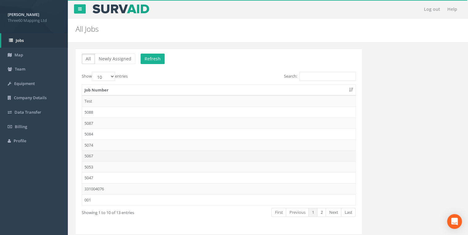
click at [92, 153] on td "5067" at bounding box center [218, 155] width 273 height 11
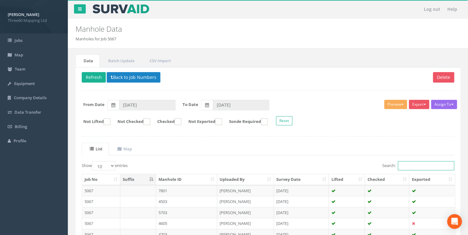
click at [372, 163] on input "Search:" at bounding box center [425, 165] width 56 height 9
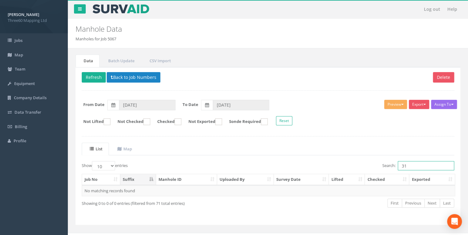
type input "3"
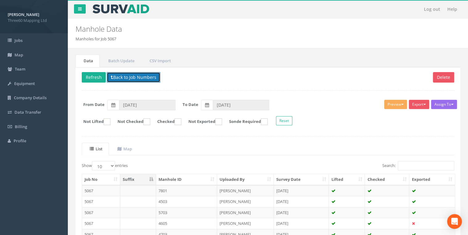
click at [112, 75] on button "Back to Job Numbers" at bounding box center [134, 77] width 54 height 10
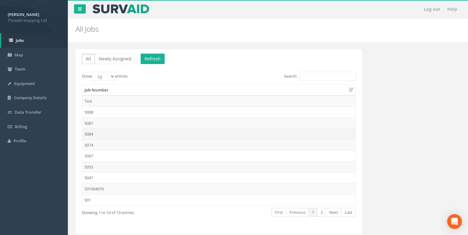
click at [88, 133] on td "5084" at bounding box center [218, 133] width 273 height 11
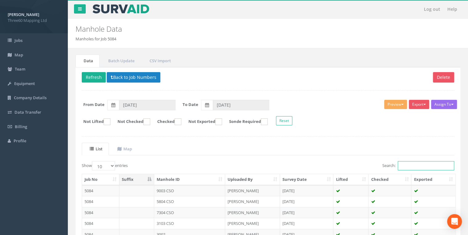
click at [372, 168] on input "Search:" at bounding box center [425, 165] width 56 height 9
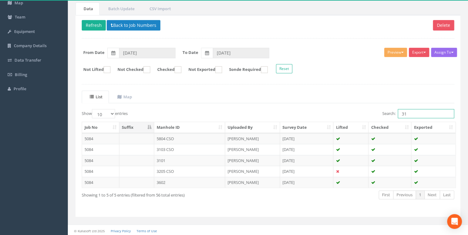
scroll to position [52, 0]
type input "3"
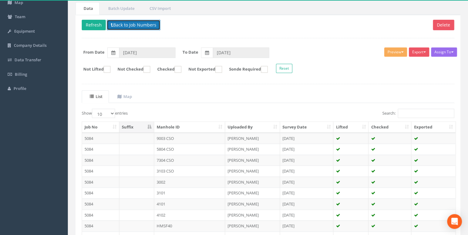
click at [117, 23] on button "Back to Job Numbers" at bounding box center [134, 25] width 54 height 10
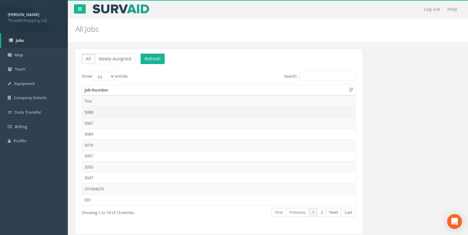
click at [91, 111] on td "5088" at bounding box center [218, 112] width 273 height 11
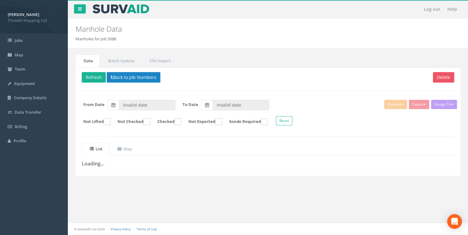
type input "[DATE]"
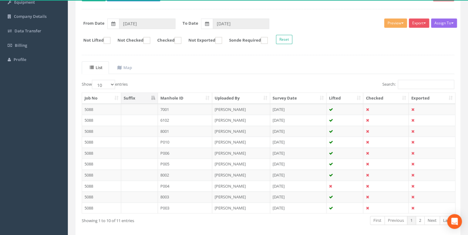
scroll to position [107, 0]
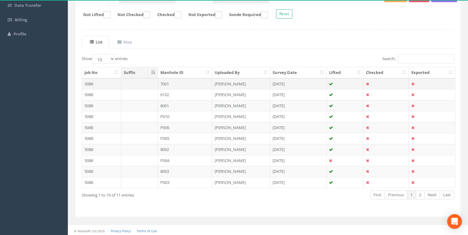
click at [170, 83] on td "7001" at bounding box center [185, 83] width 55 height 11
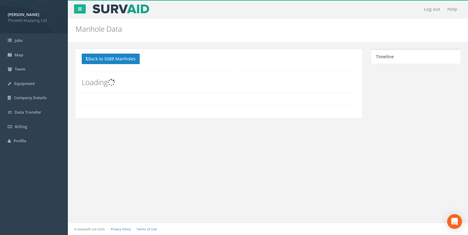
scroll to position [0, 0]
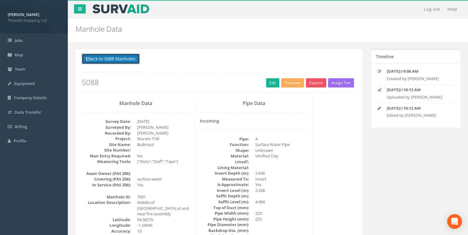
click at [133, 58] on button "Back to 5088 Manholes" at bounding box center [111, 59] width 58 height 10
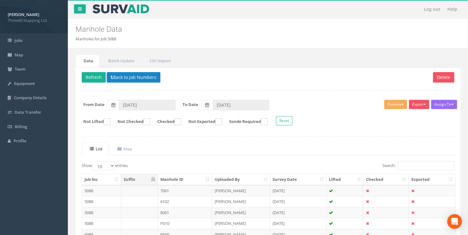
scroll to position [107, 0]
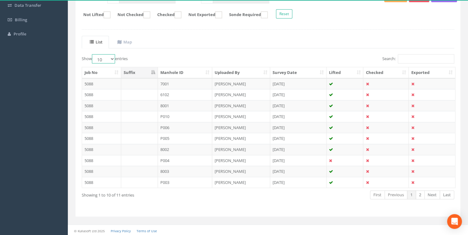
click at [112, 55] on select "10 25 50 100" at bounding box center [103, 58] width 23 height 9
select select "25"
click at [93, 54] on select "10 25 50 100" at bounding box center [103, 58] width 23 height 9
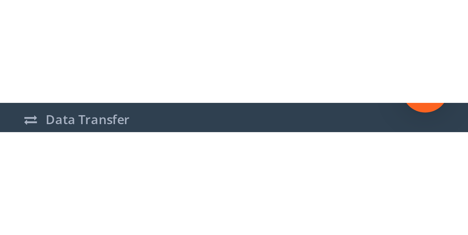
scroll to position [106, 0]
